Goal: Complete application form

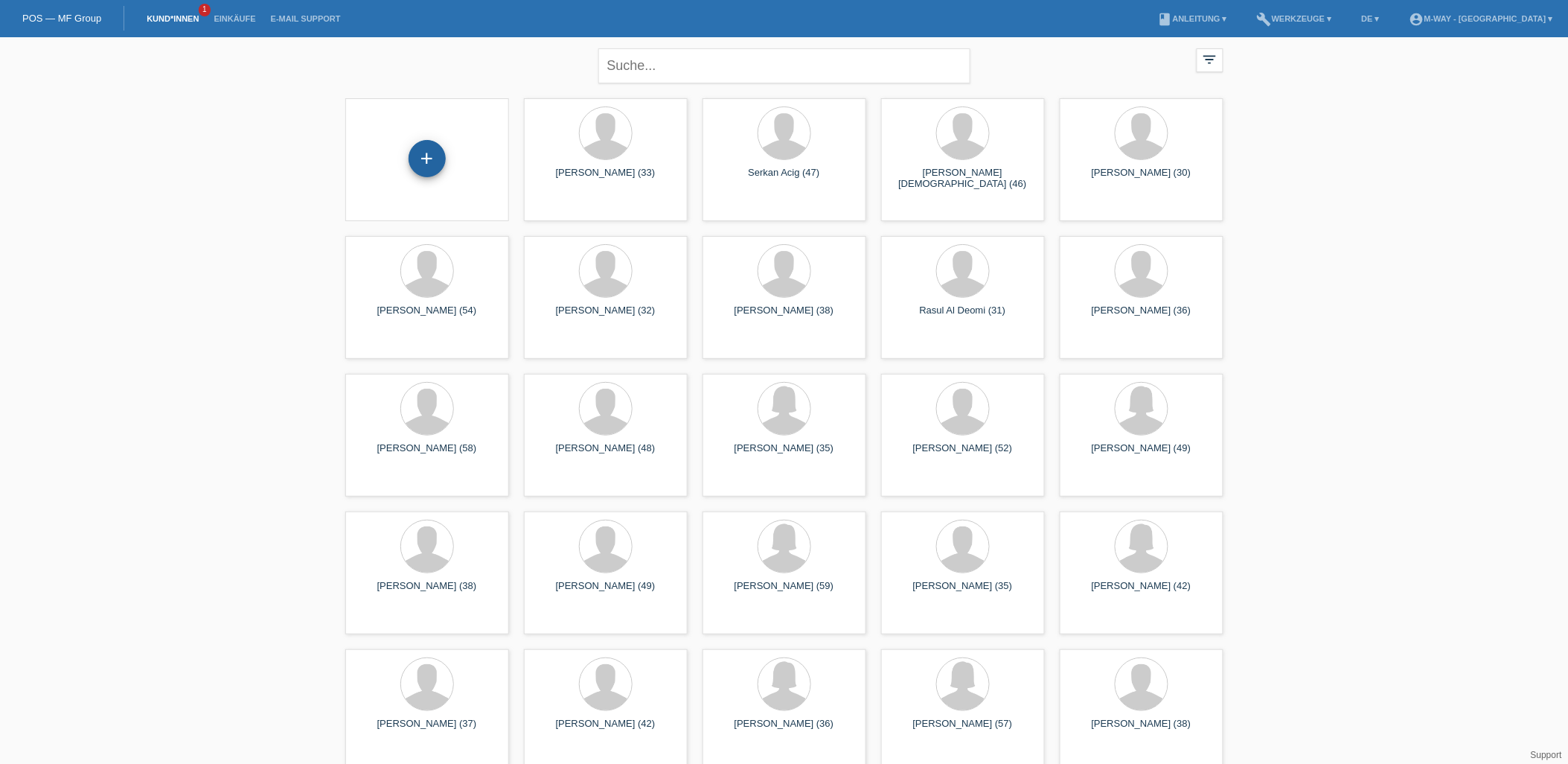
click at [441, 167] on div "+" at bounding box center [427, 158] width 37 height 37
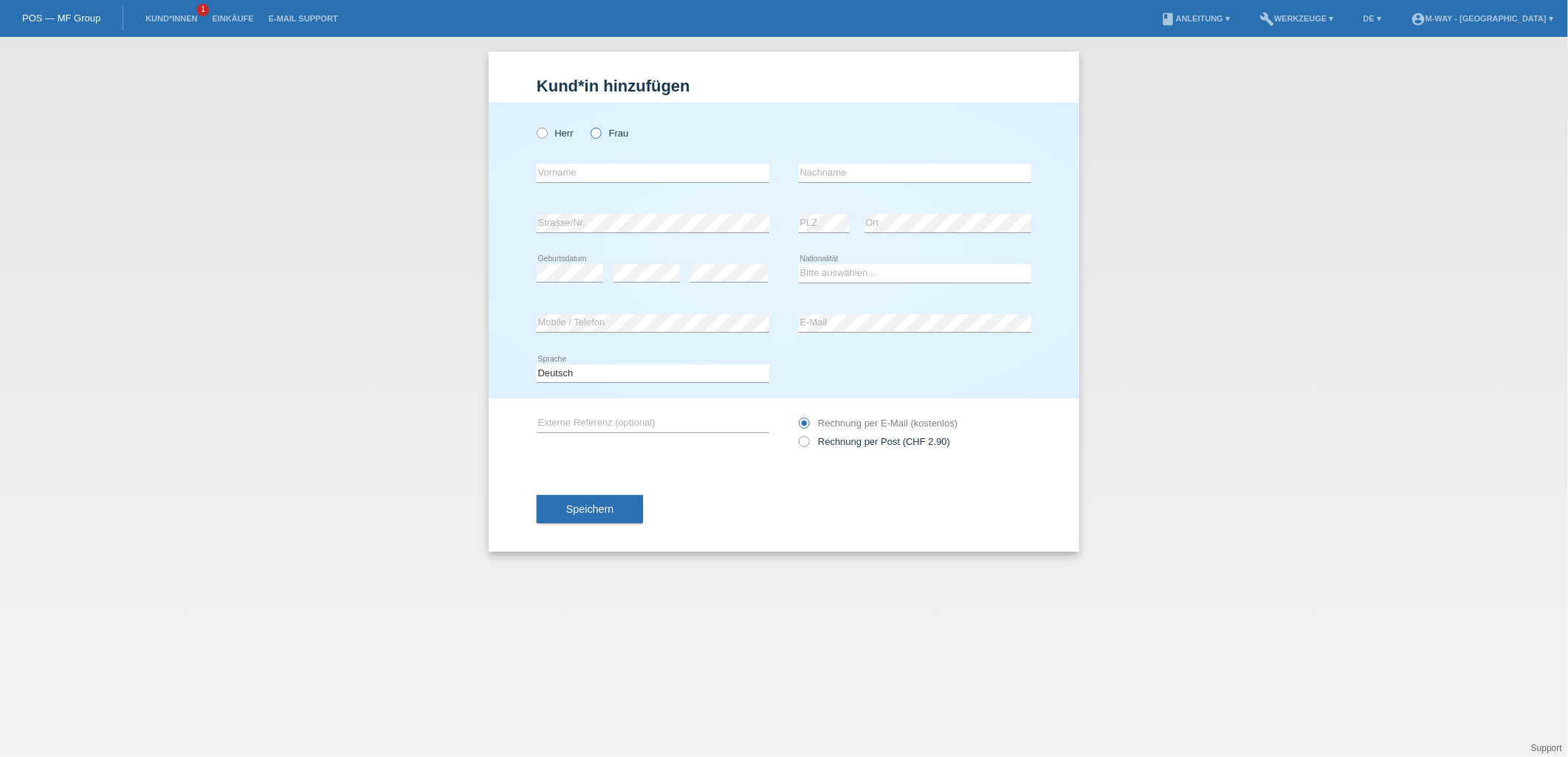
click at [601, 132] on label "Frau" at bounding box center [610, 133] width 38 height 11
click at [600, 132] on input "Frau" at bounding box center [595, 132] width 10 height 10
radio input "true"
click at [615, 178] on input "text" at bounding box center [653, 173] width 233 height 18
type input "Tanja"
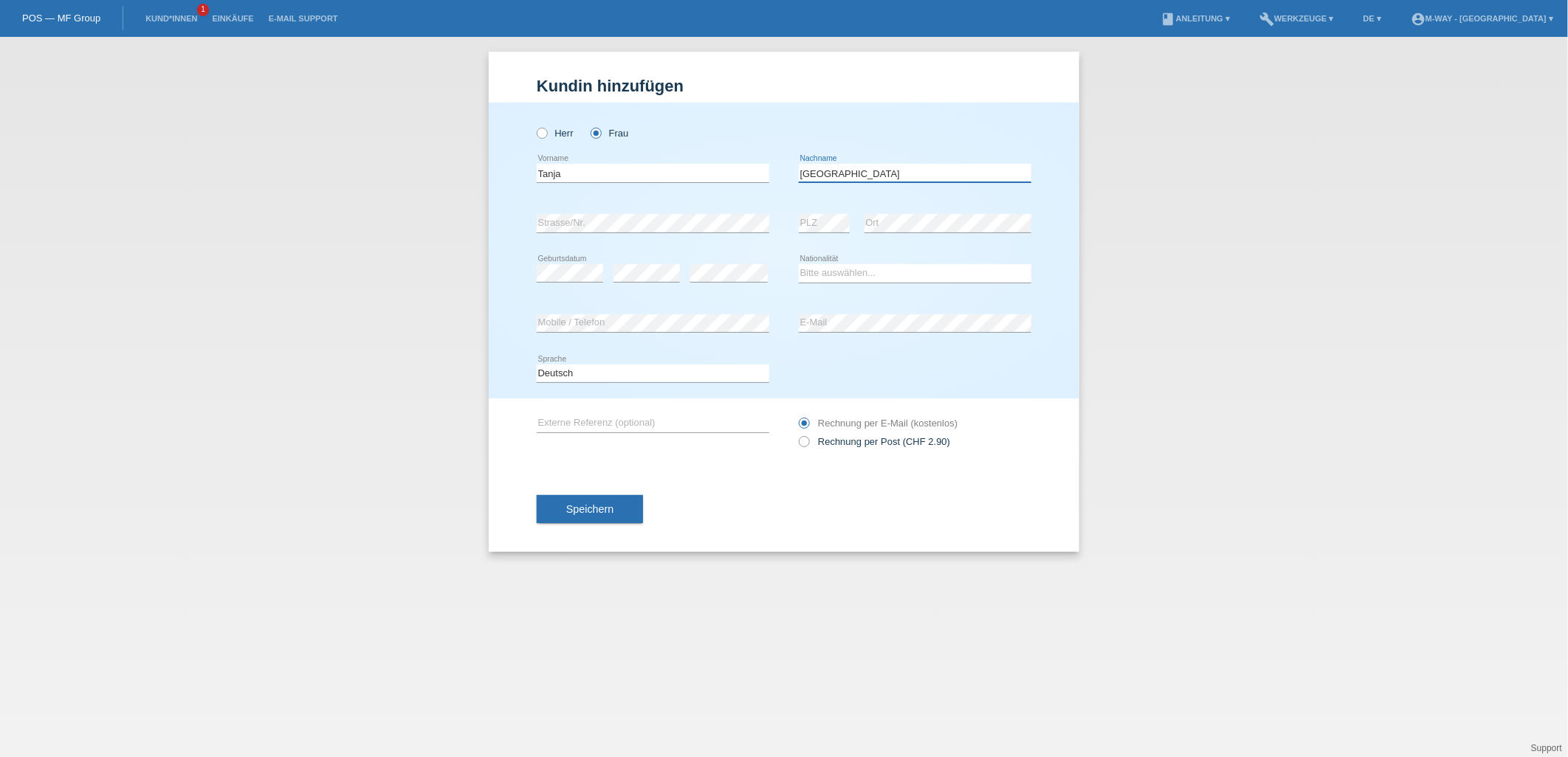
type input "Colombo"
click at [817, 279] on select "Bitte auswählen... Schweiz Deutschland Liechtenstein Österreich ------------ Af…" at bounding box center [915, 273] width 233 height 17
select select "CH"
click at [799, 264] on select "Bitte auswählen... Schweiz Deutschland Liechtenstein Österreich ------------ Af…" at bounding box center [915, 273] width 233 height 17
click at [576, 510] on span "Speichern" at bounding box center [590, 509] width 47 height 12
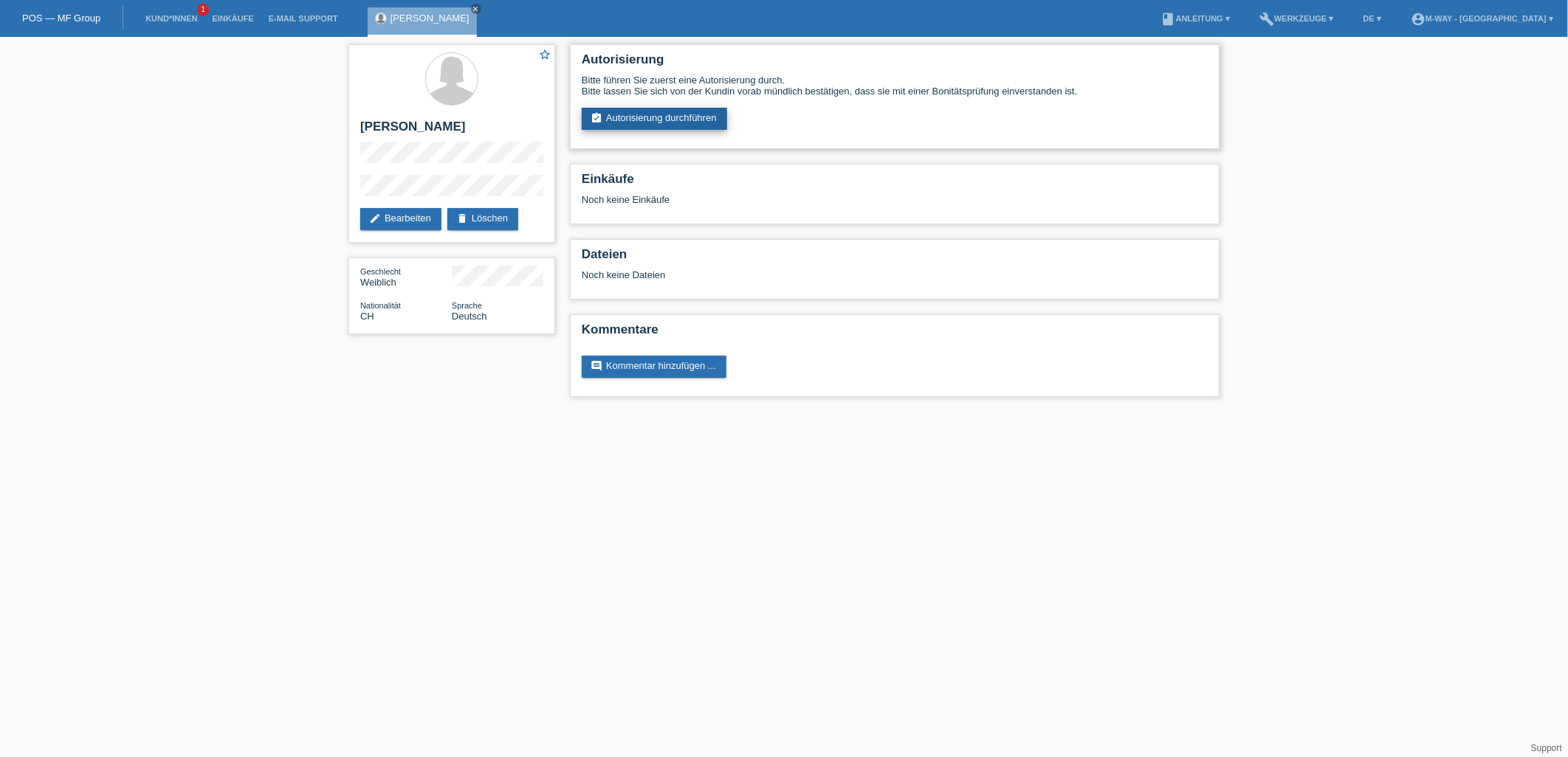
click at [615, 121] on link "assignment_turned_in Autorisierung durchführen" at bounding box center [654, 118] width 145 height 22
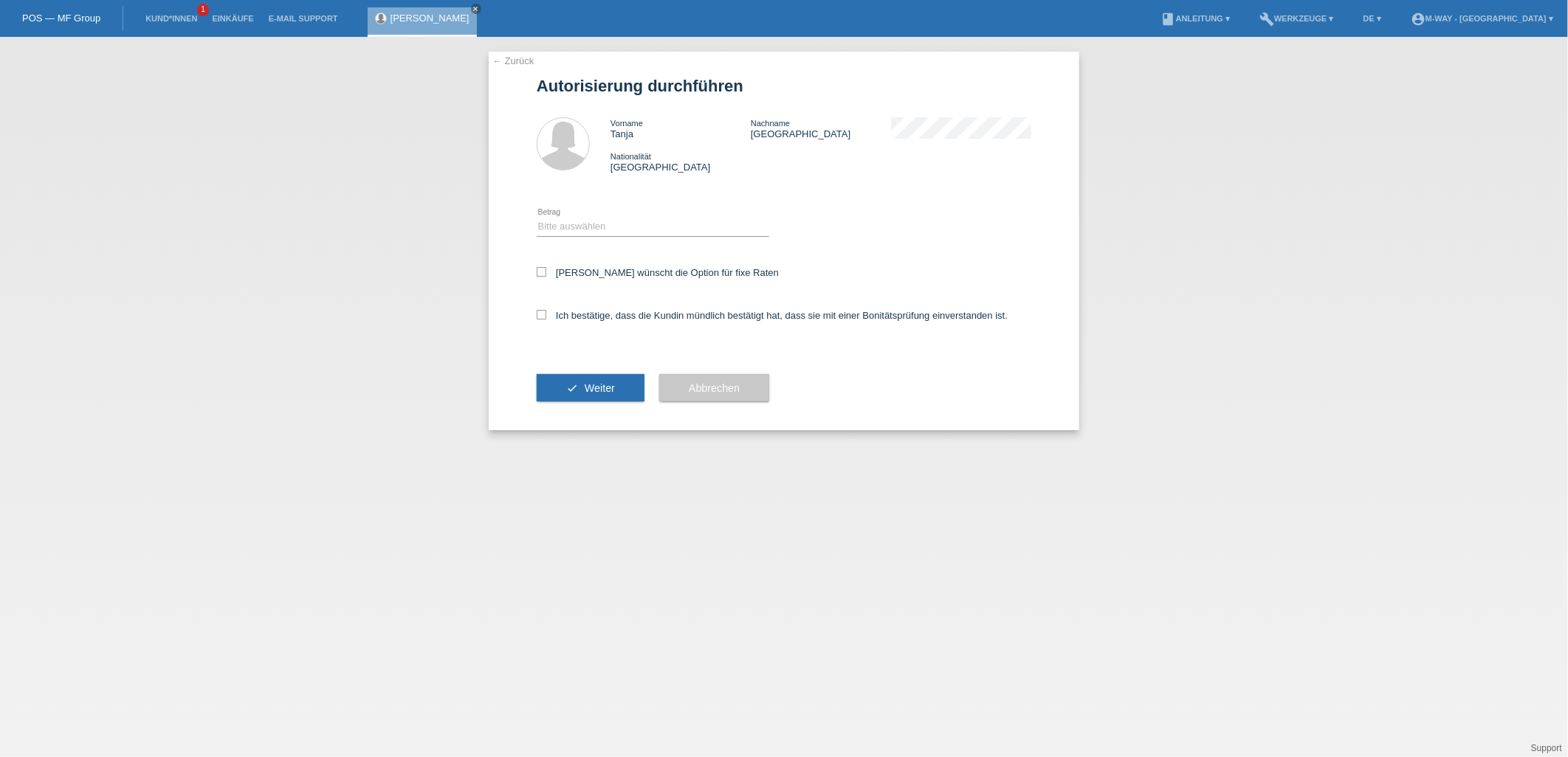
click at [641, 217] on div "Bitte auswählen CHF 1.00 - CHF 499.00 CHF 500.00 - CHF 1'999.00 CHF 2'000.00 - …" at bounding box center [653, 227] width 233 height 50
click at [646, 226] on select "Bitte auswählen CHF 1.00 - CHF 499.00 CHF 500.00 - CHF 1'999.00 CHF 2'000.00 - …" at bounding box center [653, 226] width 233 height 17
select select "3"
click at [537, 218] on select "Bitte auswählen CHF 1.00 - CHF 499.00 CHF 500.00 - CHF 1'999.00 CHF 2'000.00 - …" at bounding box center [653, 226] width 233 height 17
click at [536, 264] on div "← Zurück Autorisierung durchführen Vorname Tanja Nachname Colombo Nationalität …" at bounding box center [784, 241] width 591 height 378
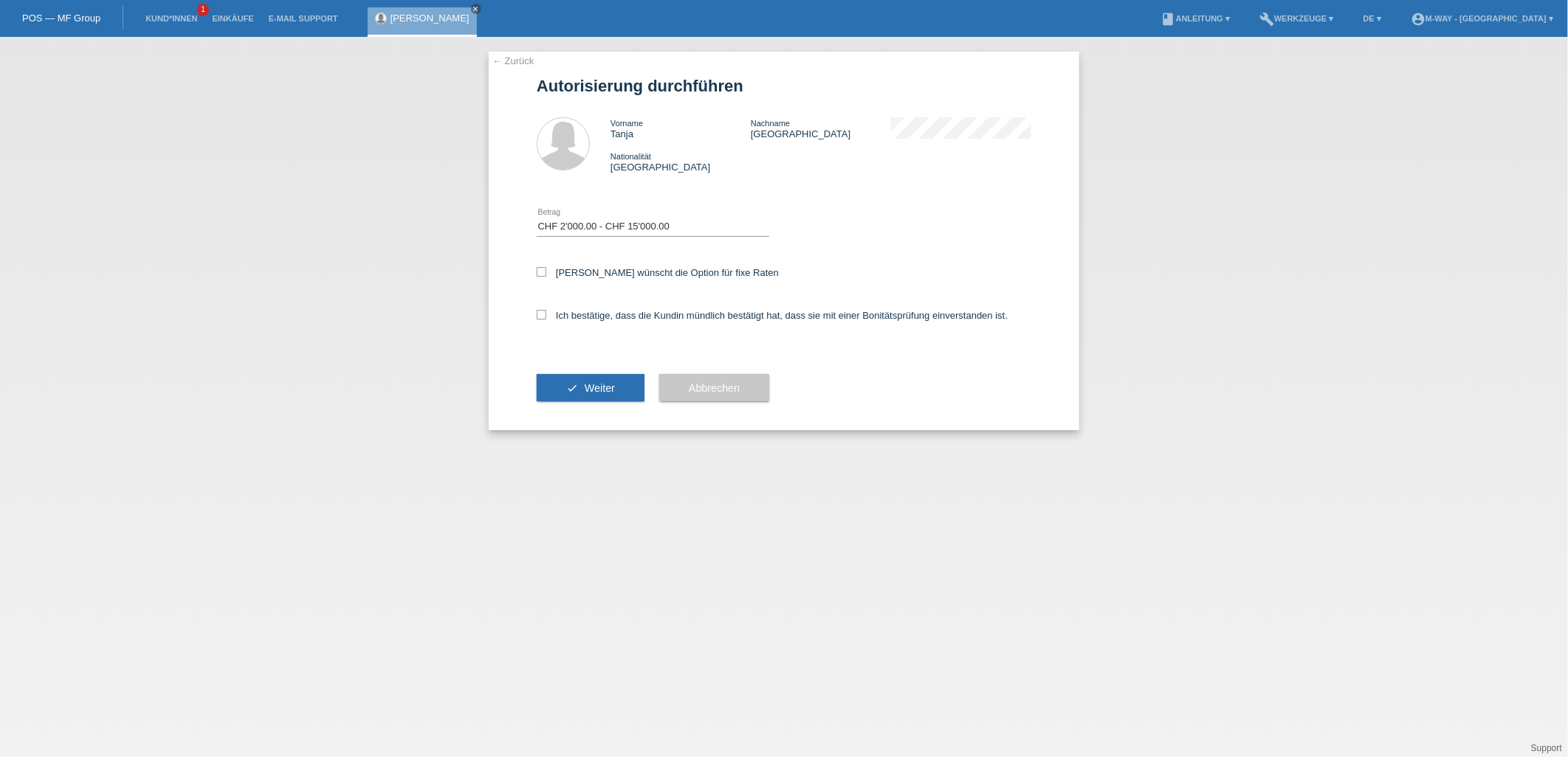
click at [542, 277] on div "Kundin wünscht die Option für fixe Raten" at bounding box center [784, 273] width 495 height 43
click at [541, 269] on icon at bounding box center [542, 272] width 10 height 10
click at [541, 269] on input "Kundin wünscht die Option für fixe Raten" at bounding box center [542, 272] width 10 height 10
checkbox input "true"
click at [543, 314] on icon at bounding box center [542, 314] width 10 height 10
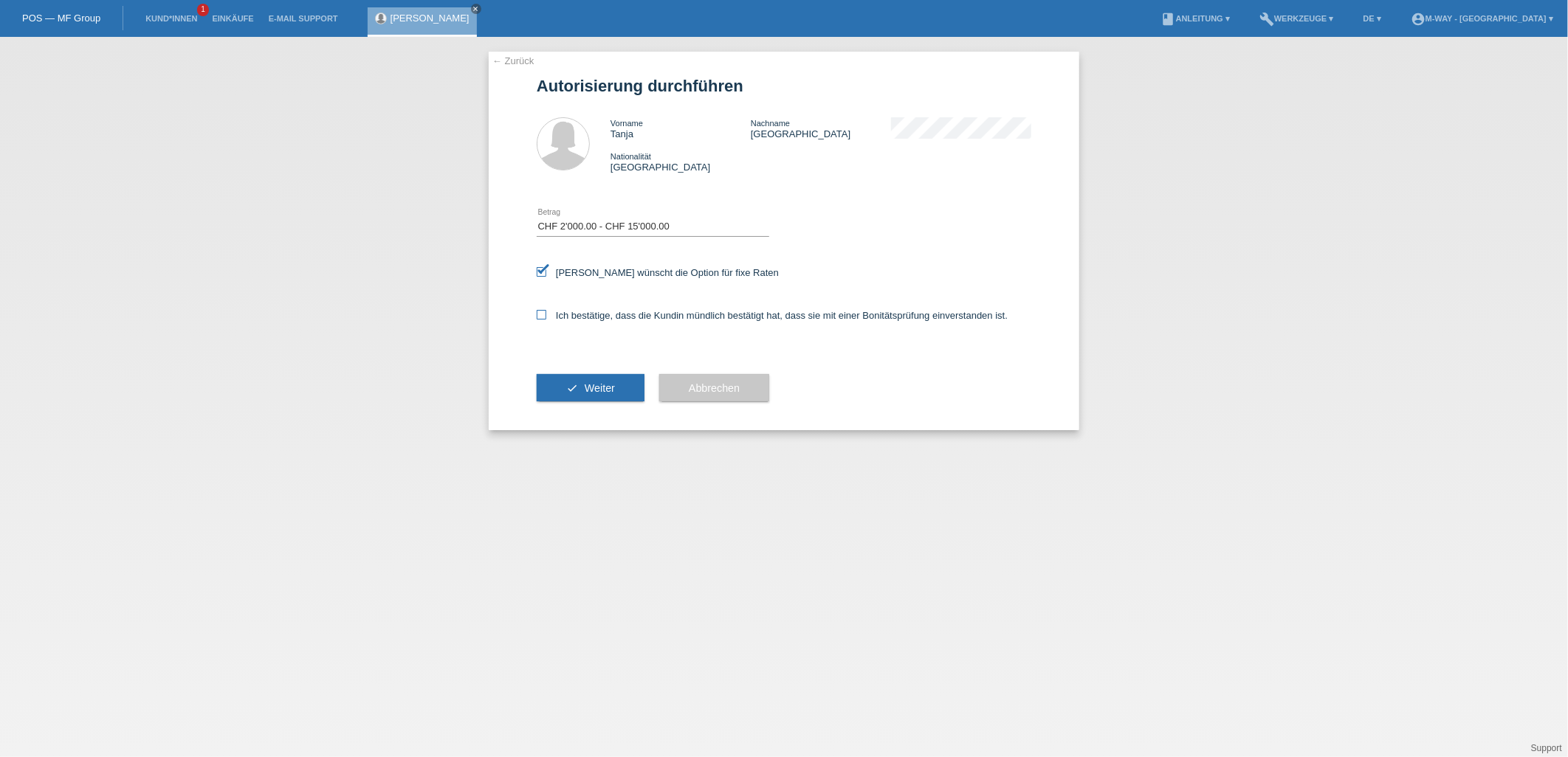
click at [543, 314] on input "Ich bestätige, dass die Kundin mündlich bestätigt hat, dass sie mit einer Bonit…" at bounding box center [542, 314] width 10 height 10
checkbox input "true"
click at [585, 378] on button "check Weiter" at bounding box center [591, 388] width 108 height 28
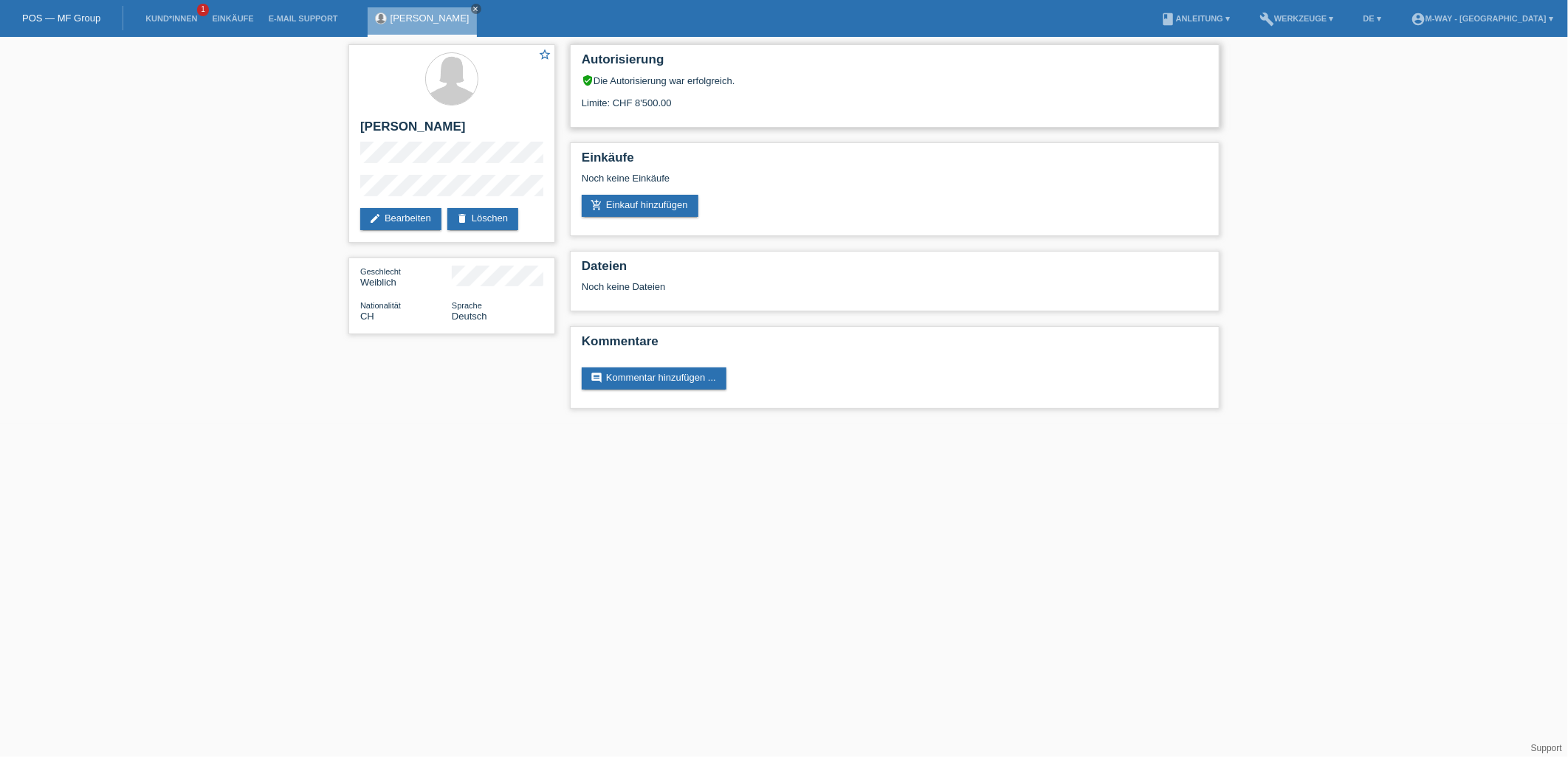
drag, startPoint x: 582, startPoint y: 103, endPoint x: 681, endPoint y: 104, distance: 99.0
click at [681, 104] on div "Limite: CHF 8'500.00" at bounding box center [895, 97] width 626 height 22
click at [722, 113] on div "Autorisierung verified_user Die Autorisierung war erfolgreich. Limite: CHF 8'50…" at bounding box center [895, 86] width 650 height 83
